Goal: Task Accomplishment & Management: Manage account settings

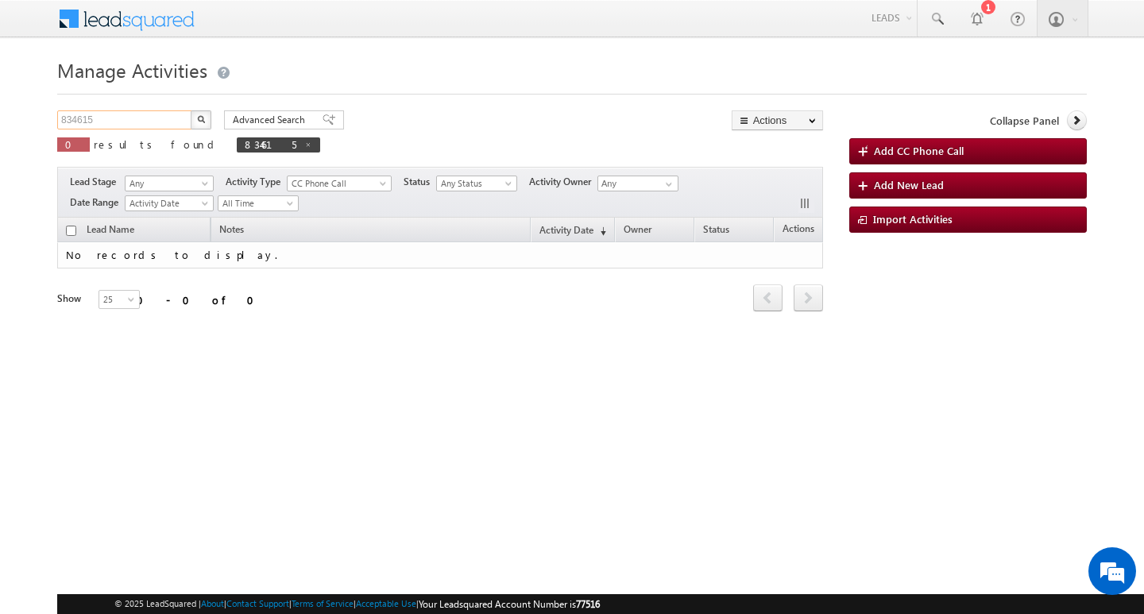
click at [163, 118] on input "834615" at bounding box center [125, 119] width 136 height 19
type input "Search Activities"
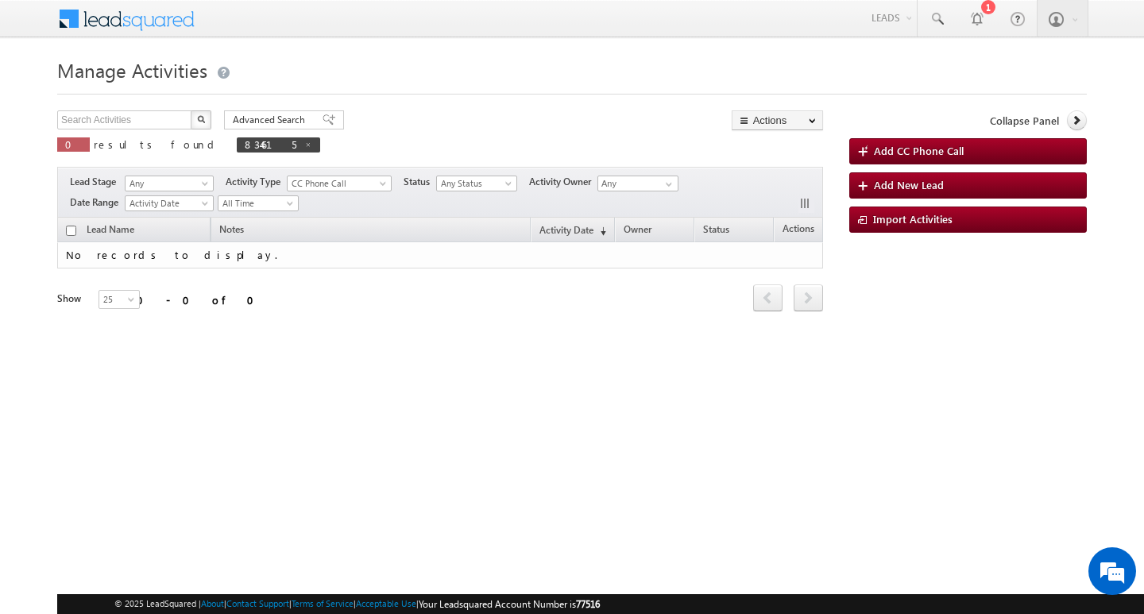
click at [106, 107] on div "Manage Activities Search Activities X 0 results found 834615 Advanced Search Ad…" at bounding box center [571, 251] width 1029 height 397
click at [95, 122] on input "text" at bounding box center [125, 119] width 136 height 19
paste input "816156"
type input "816156"
click at [191, 110] on button "button" at bounding box center [201, 119] width 21 height 19
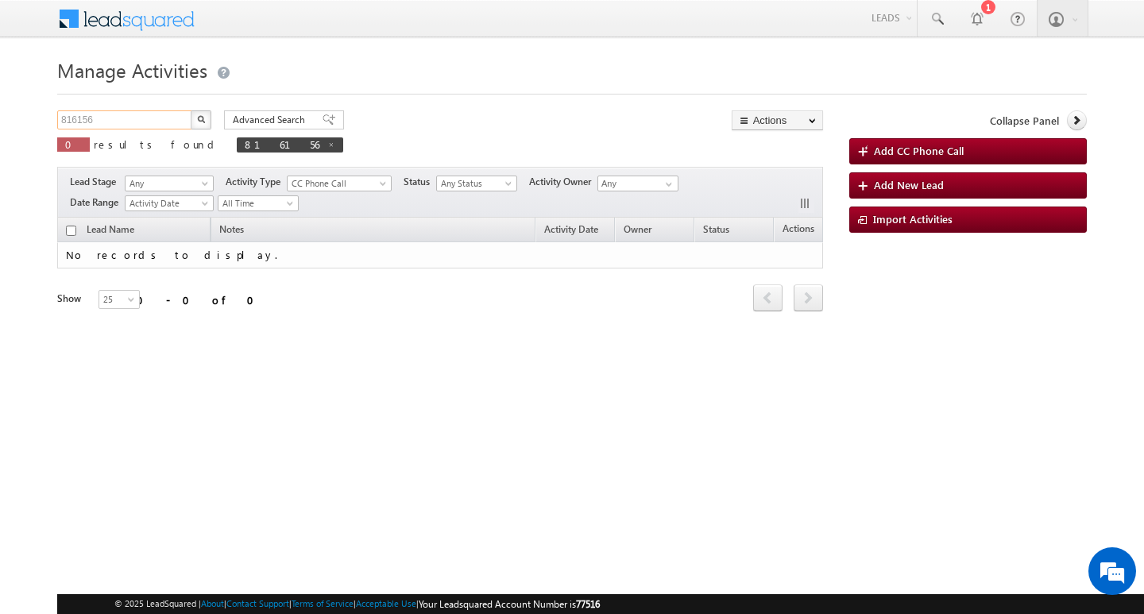
click at [146, 117] on input "816156" at bounding box center [125, 119] width 136 height 19
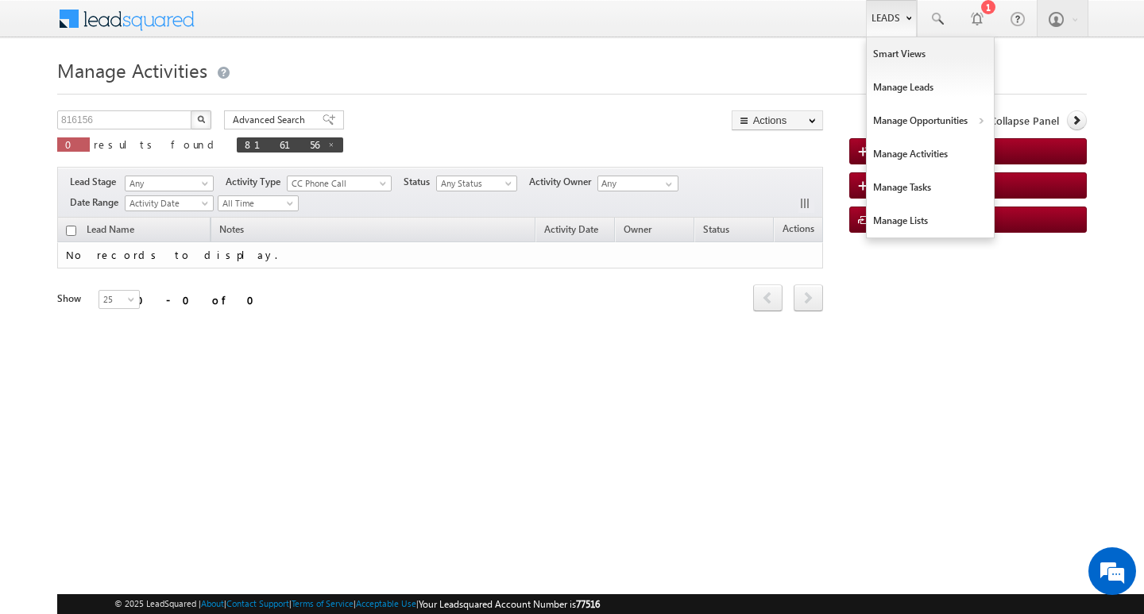
click at [896, 27] on link "Leads" at bounding box center [891, 18] width 51 height 37
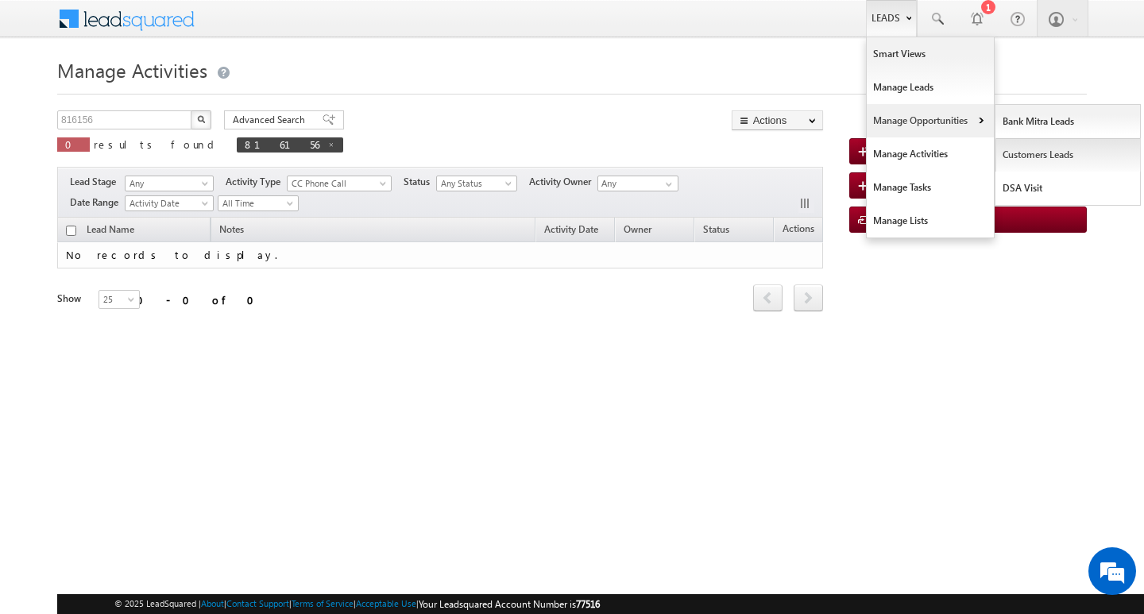
click at [1032, 153] on link "Customers Leads" at bounding box center [1067, 154] width 145 height 33
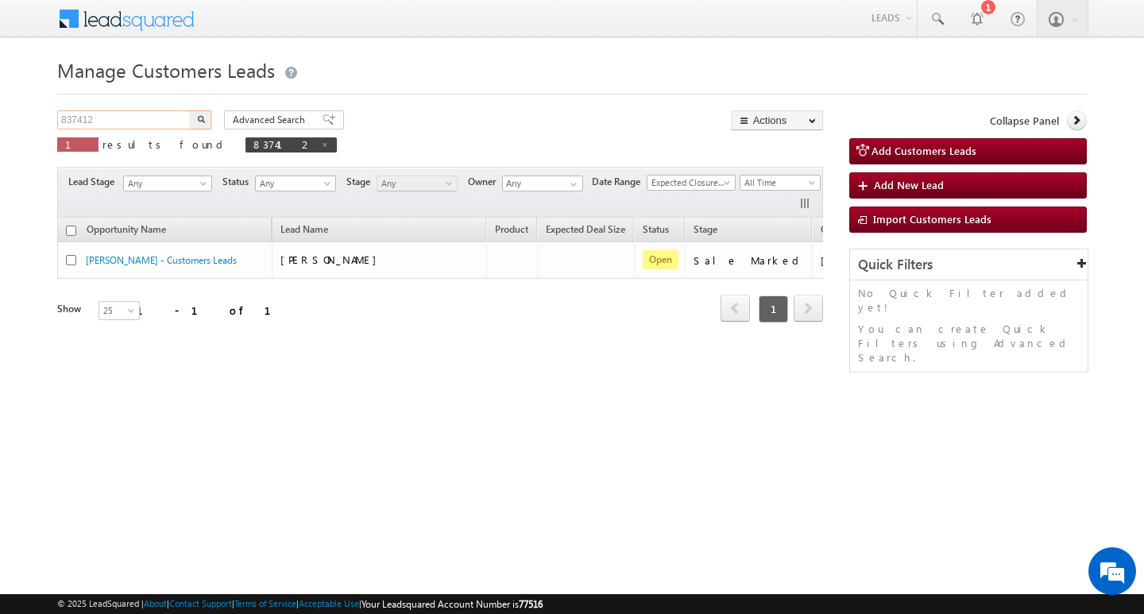
click at [145, 119] on input "837412" at bounding box center [125, 119] width 136 height 19
paste input "816156"
type input "816156"
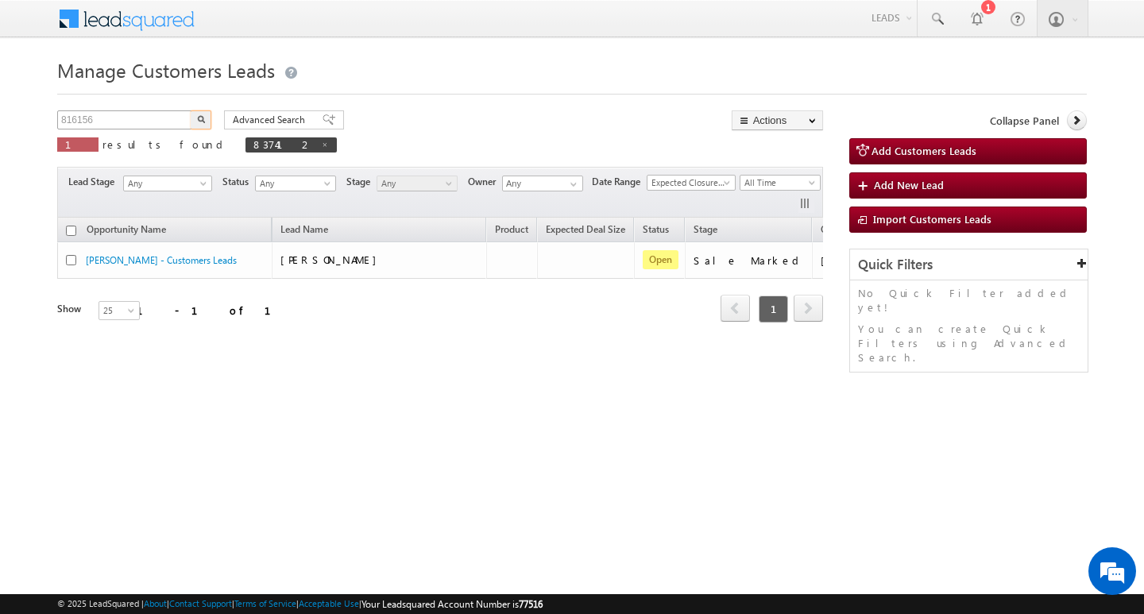
click at [191, 110] on button "button" at bounding box center [201, 119] width 21 height 19
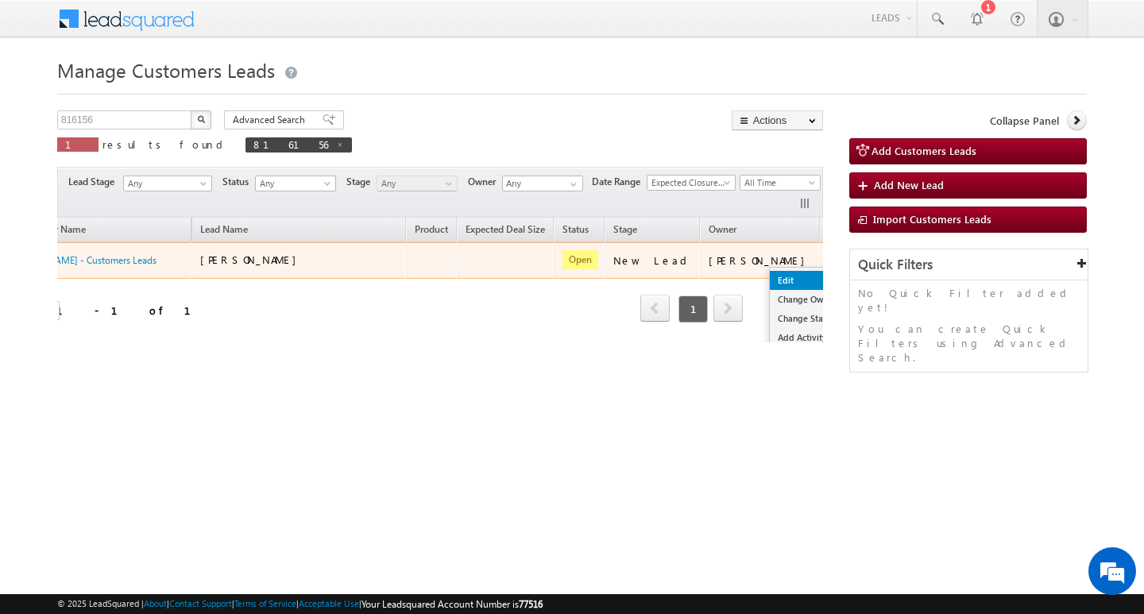
click at [770, 276] on link "Edit" at bounding box center [809, 280] width 79 height 19
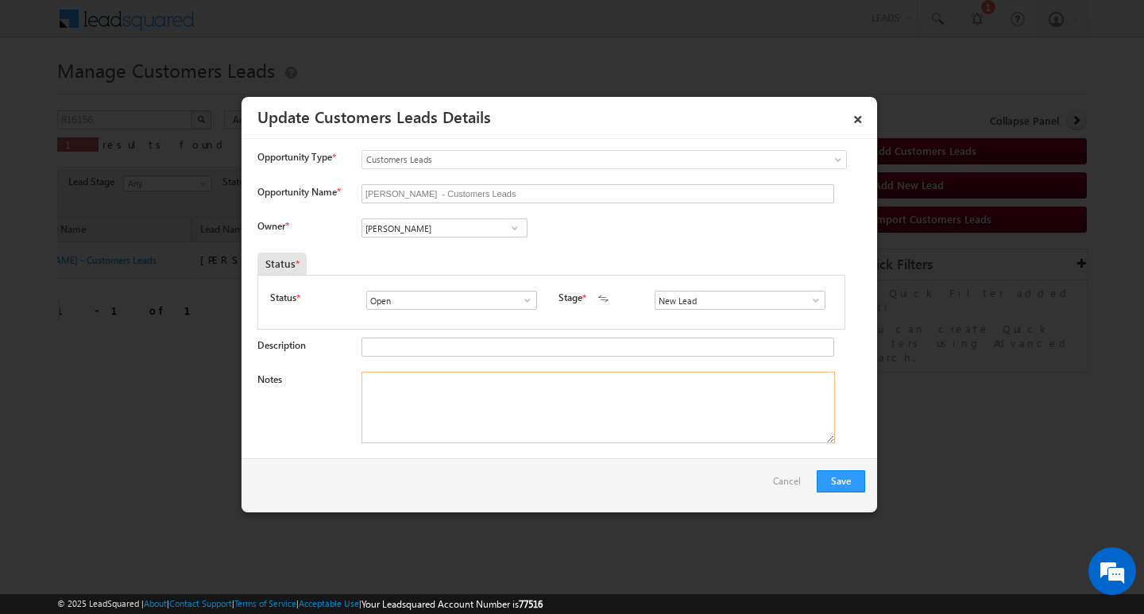
click at [597, 410] on textarea "Notes" at bounding box center [597, 407] width 473 height 71
click at [429, 226] on input "[PERSON_NAME]" at bounding box center [444, 227] width 166 height 19
click at [450, 228] on input at bounding box center [444, 227] width 166 height 19
paste input "[PERSON_NAME]"
click at [462, 246] on link "[PERSON_NAME] Nagar [EMAIL_ADDRESS][DOMAIN_NAME]" at bounding box center [444, 253] width 166 height 30
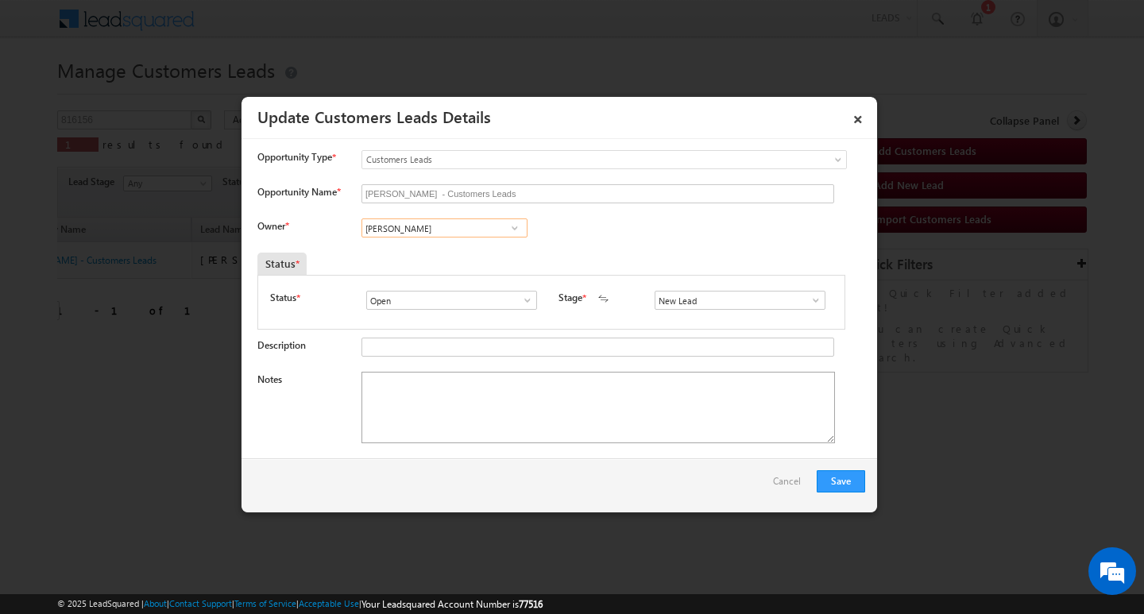
type input "[PERSON_NAME]"
click at [484, 436] on textarea "Notes" at bounding box center [597, 407] width 473 height 71
click at [395, 381] on textarea "Notes" at bounding box center [597, 407] width 473 height 71
paste textarea "Customer Name: [PERSON_NAME]/ AG : 30/ MOTHE INCOEM : 25K / WORAK EXPE :8Y / PR…"
type textarea "Customer Name: [PERSON_NAME]/ AG : 30/ MOTHE INCOEM : 25K / WORAK EXPE :8Y / PR…"
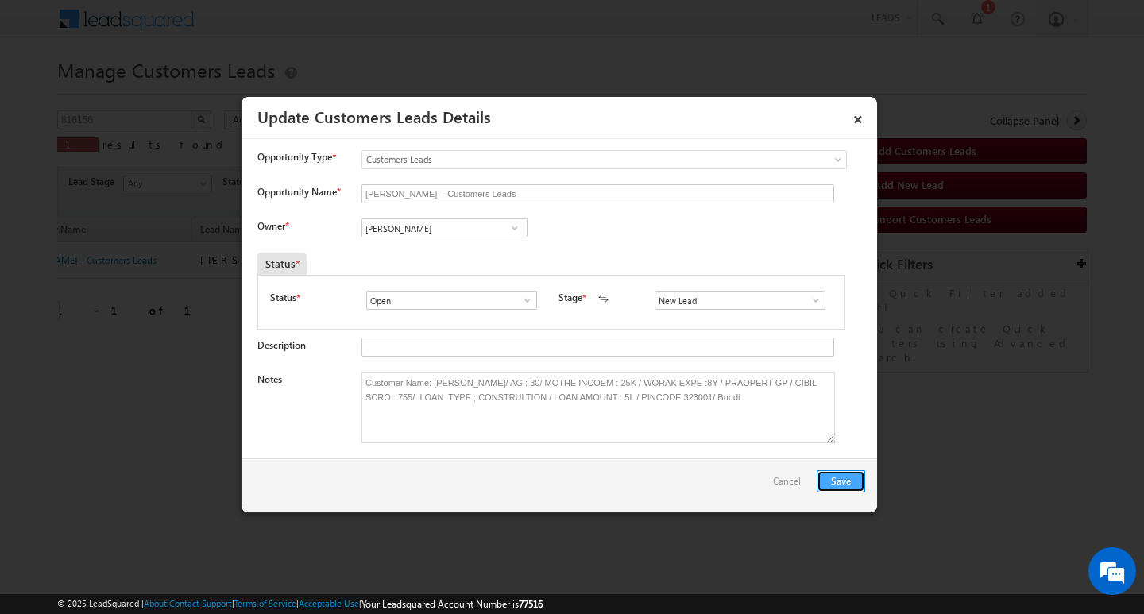
click at [834, 479] on button "Save" at bounding box center [841, 481] width 48 height 22
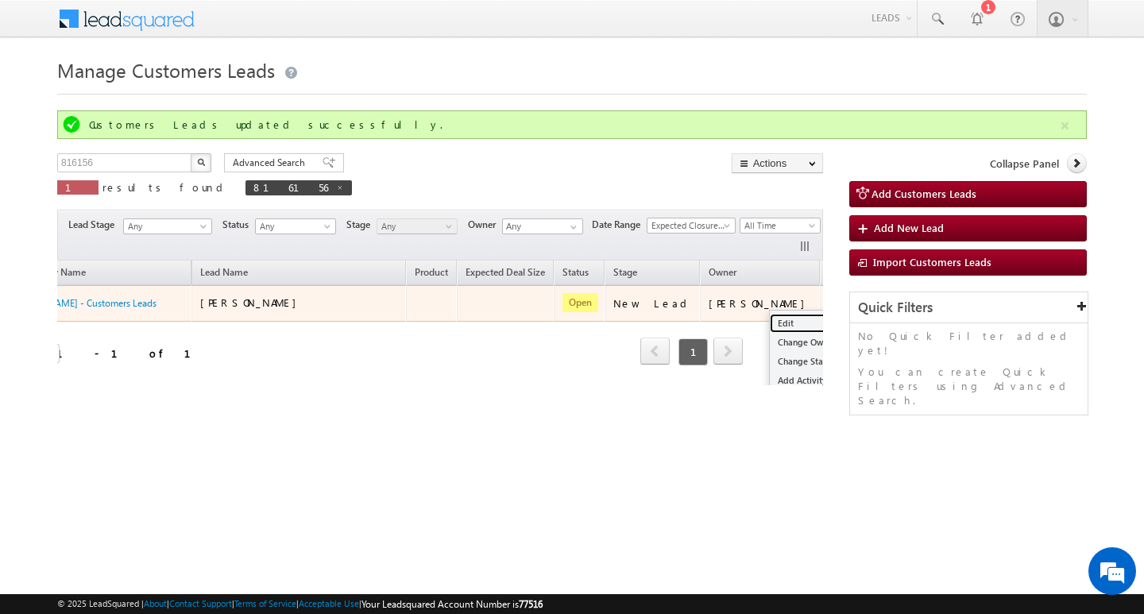
click at [770, 319] on link "Edit" at bounding box center [809, 323] width 79 height 19
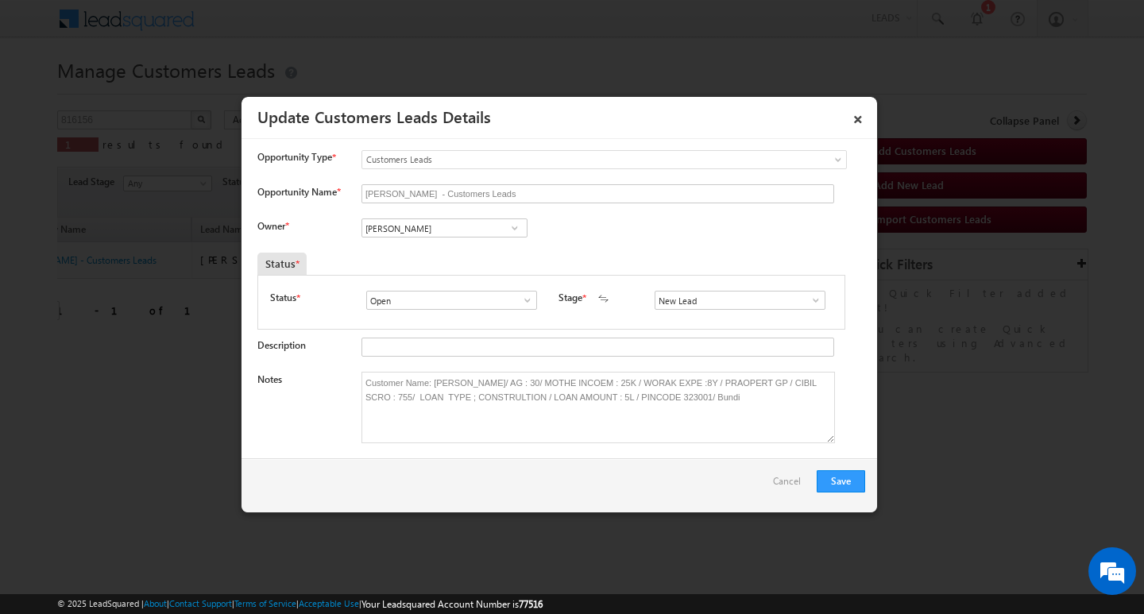
click at [808, 295] on span at bounding box center [816, 300] width 16 height 13
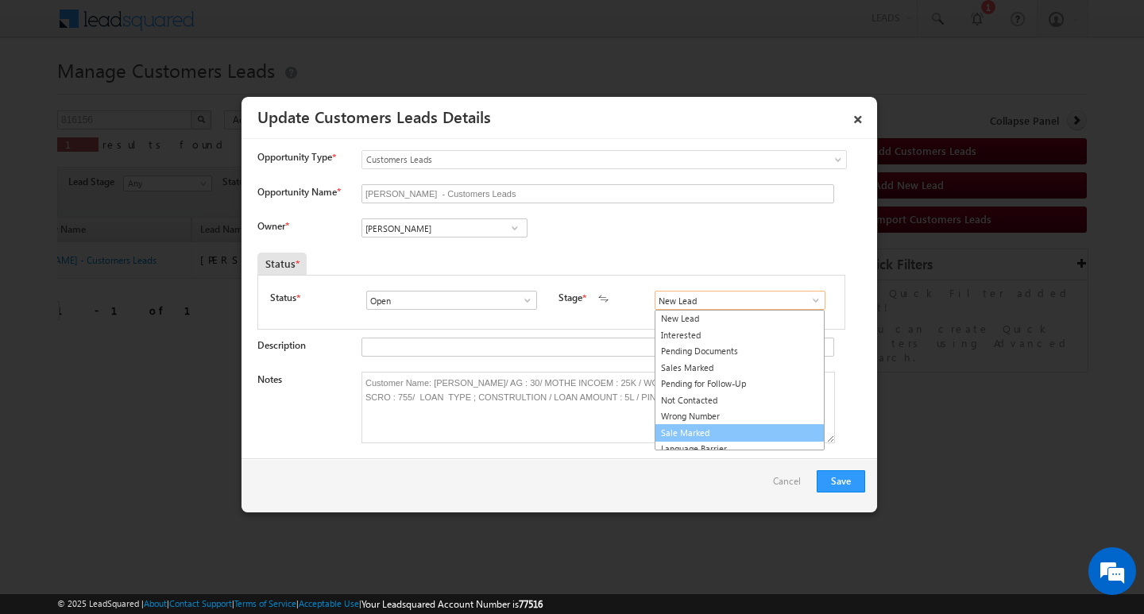
click at [766, 428] on link "Sale Marked" at bounding box center [740, 433] width 170 height 18
type input "Sale Marked"
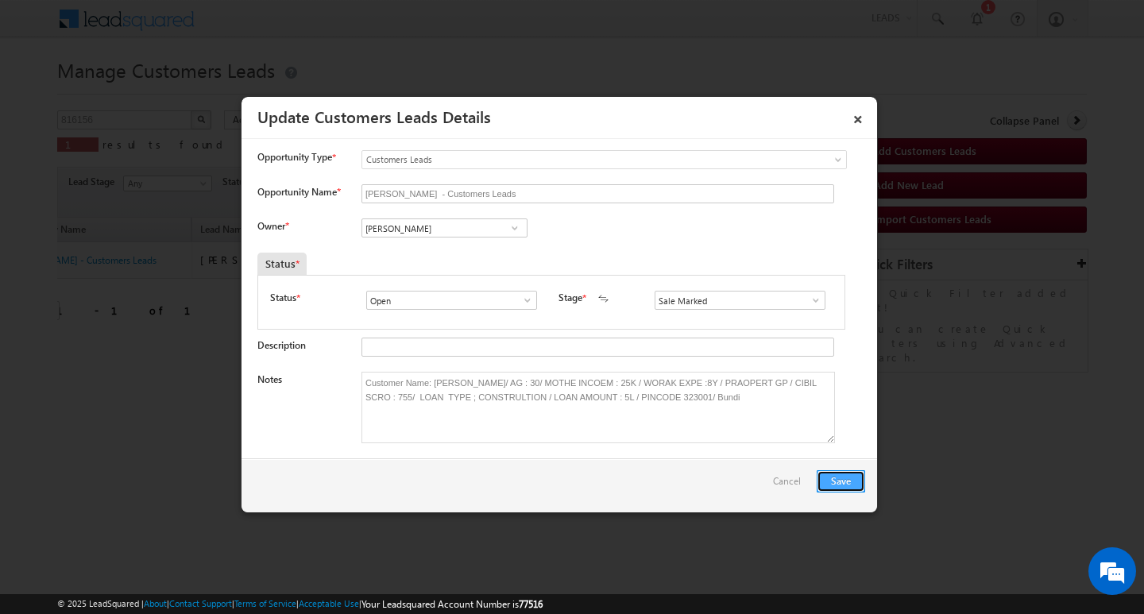
click at [840, 486] on button "Save" at bounding box center [841, 481] width 48 height 22
